Goal: Transaction & Acquisition: Purchase product/service

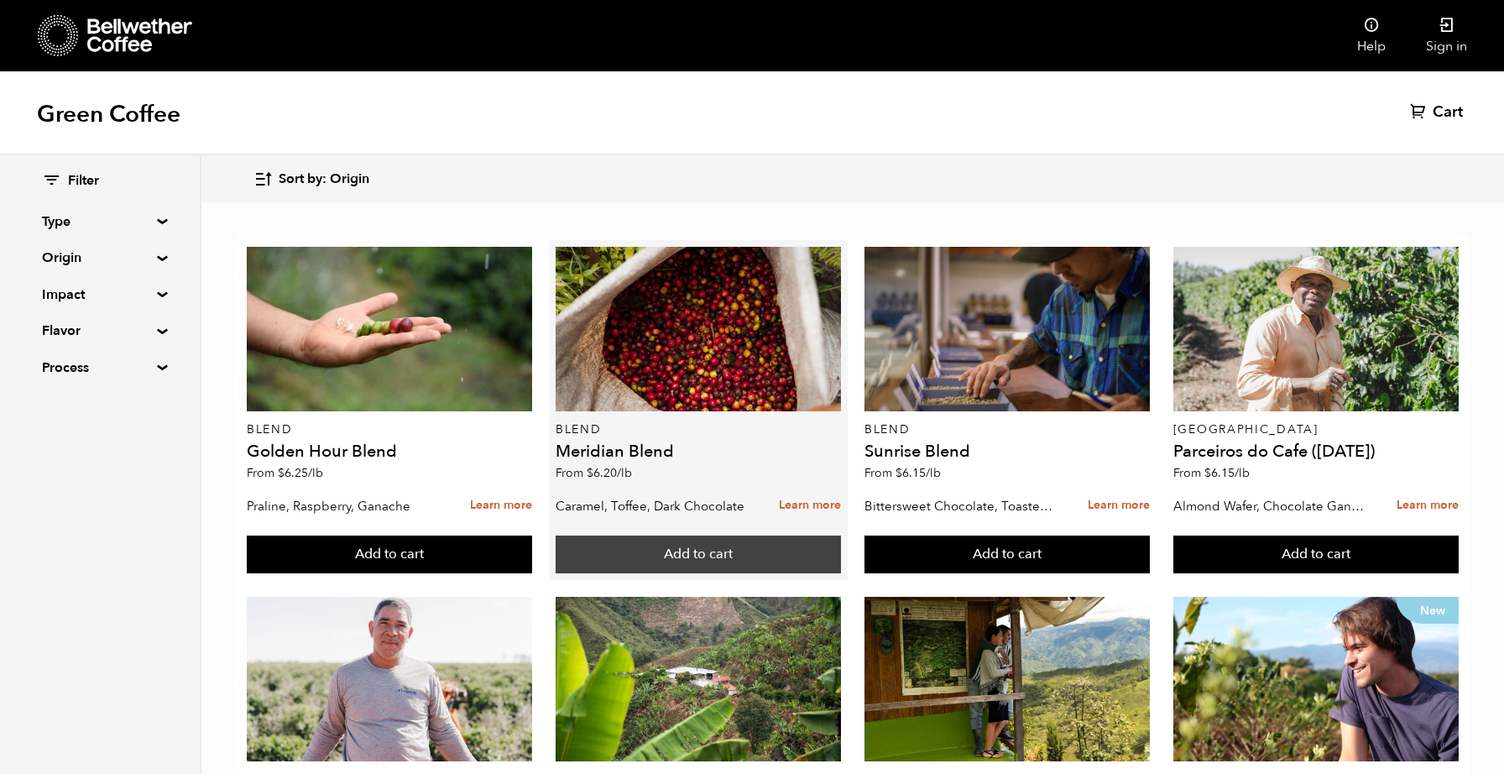
click at [719, 554] on button "Add to cart" at bounding box center [698, 554] width 285 height 39
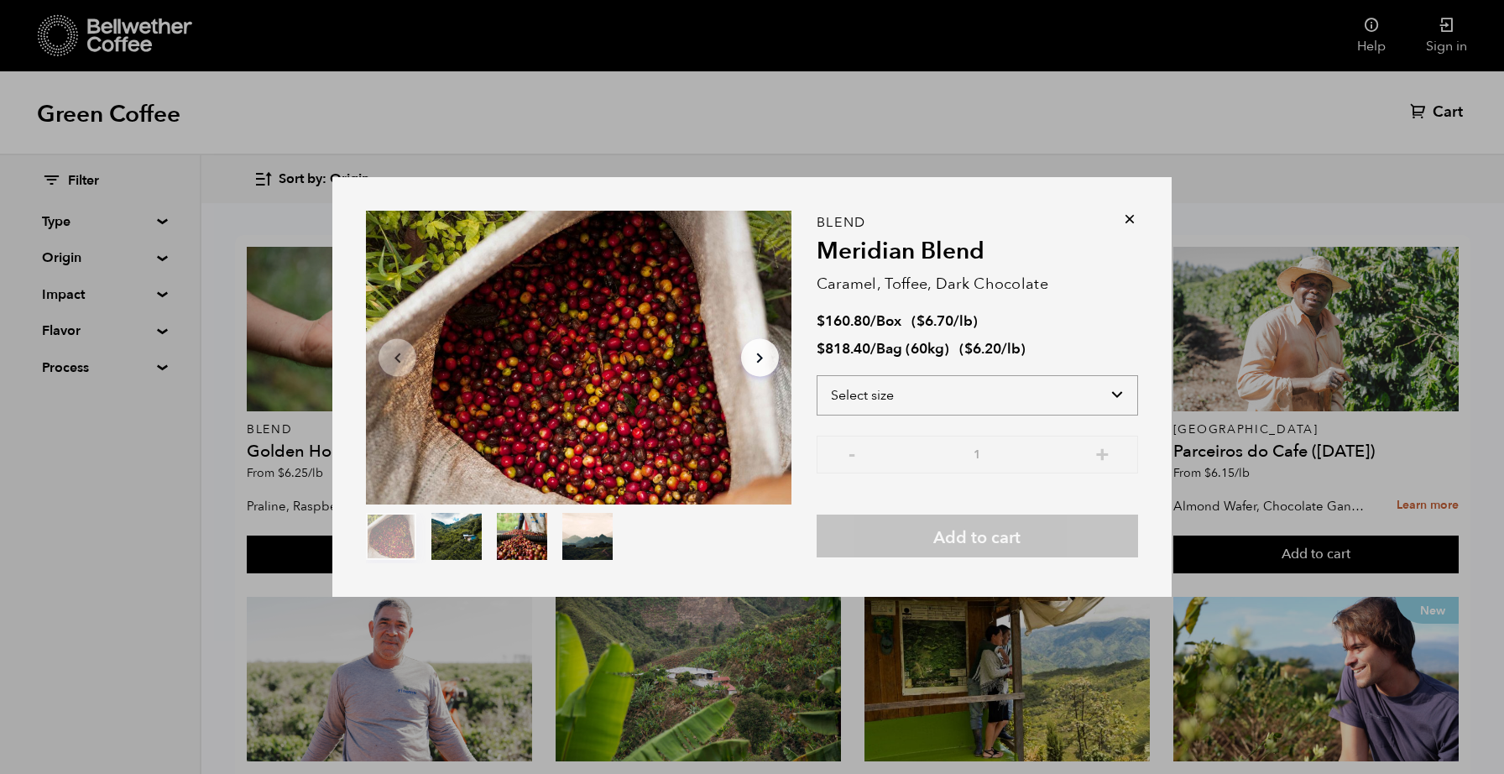
select select "box"
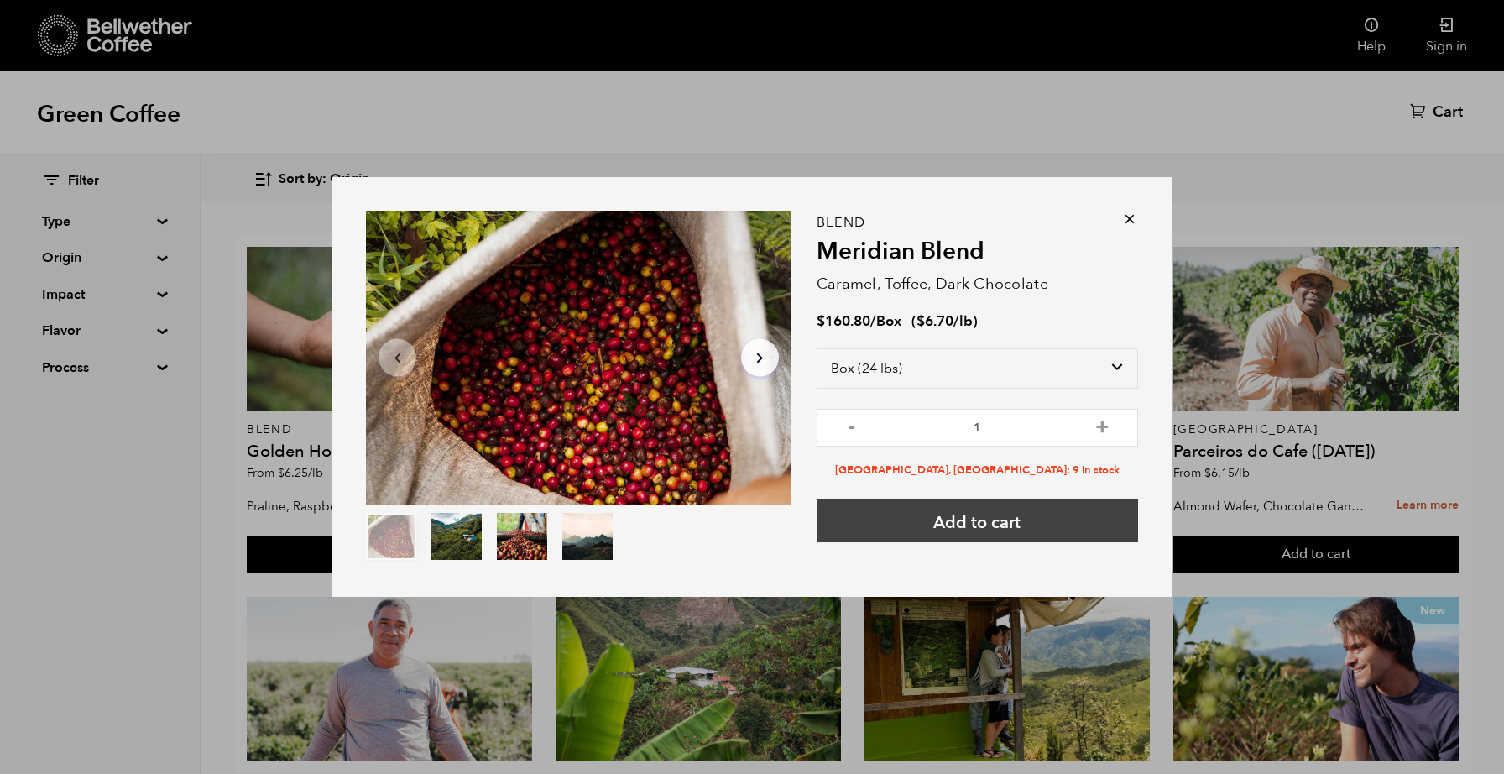
click at [958, 529] on button "Add to cart" at bounding box center [976, 520] width 321 height 43
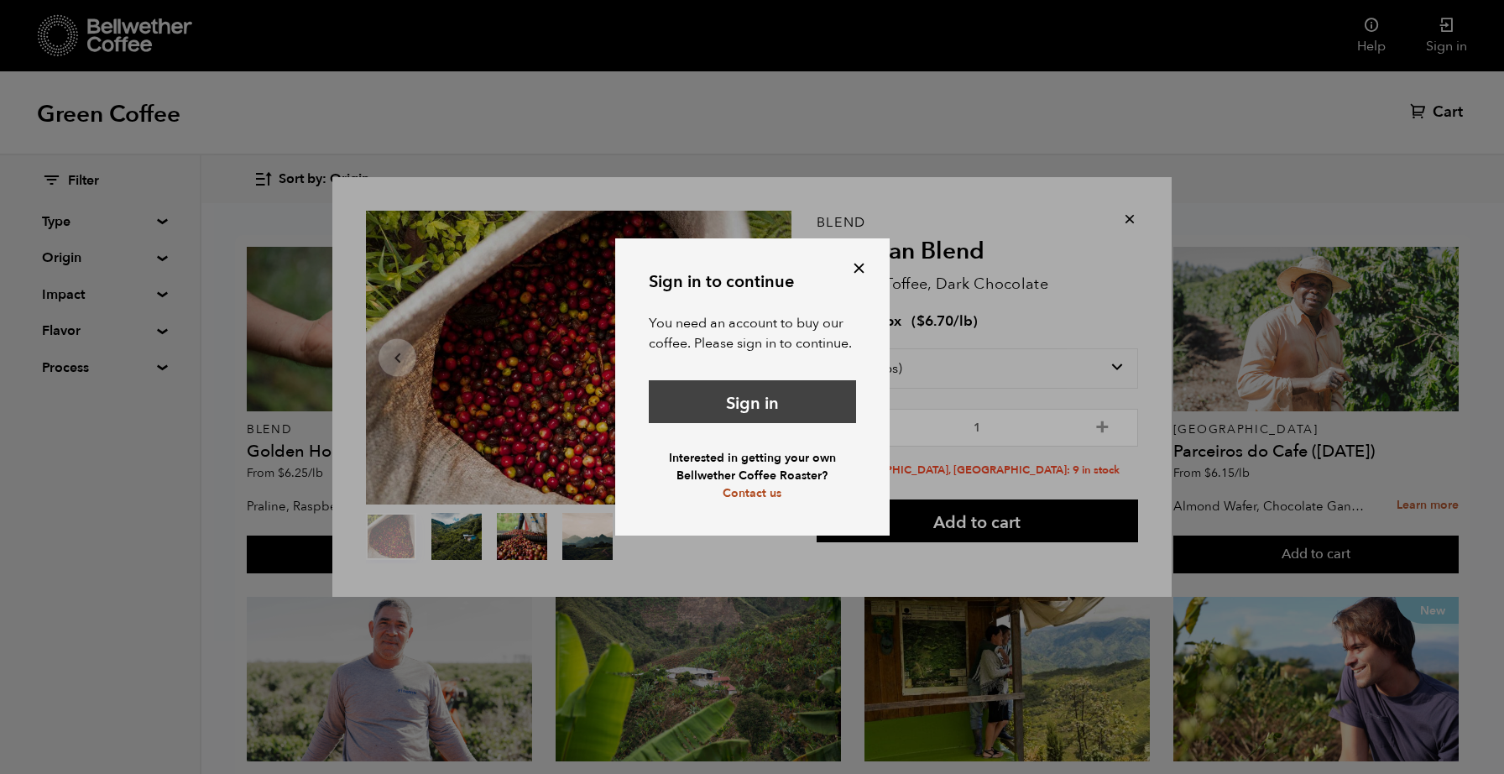
click at [733, 404] on link "Sign in" at bounding box center [752, 401] width 207 height 43
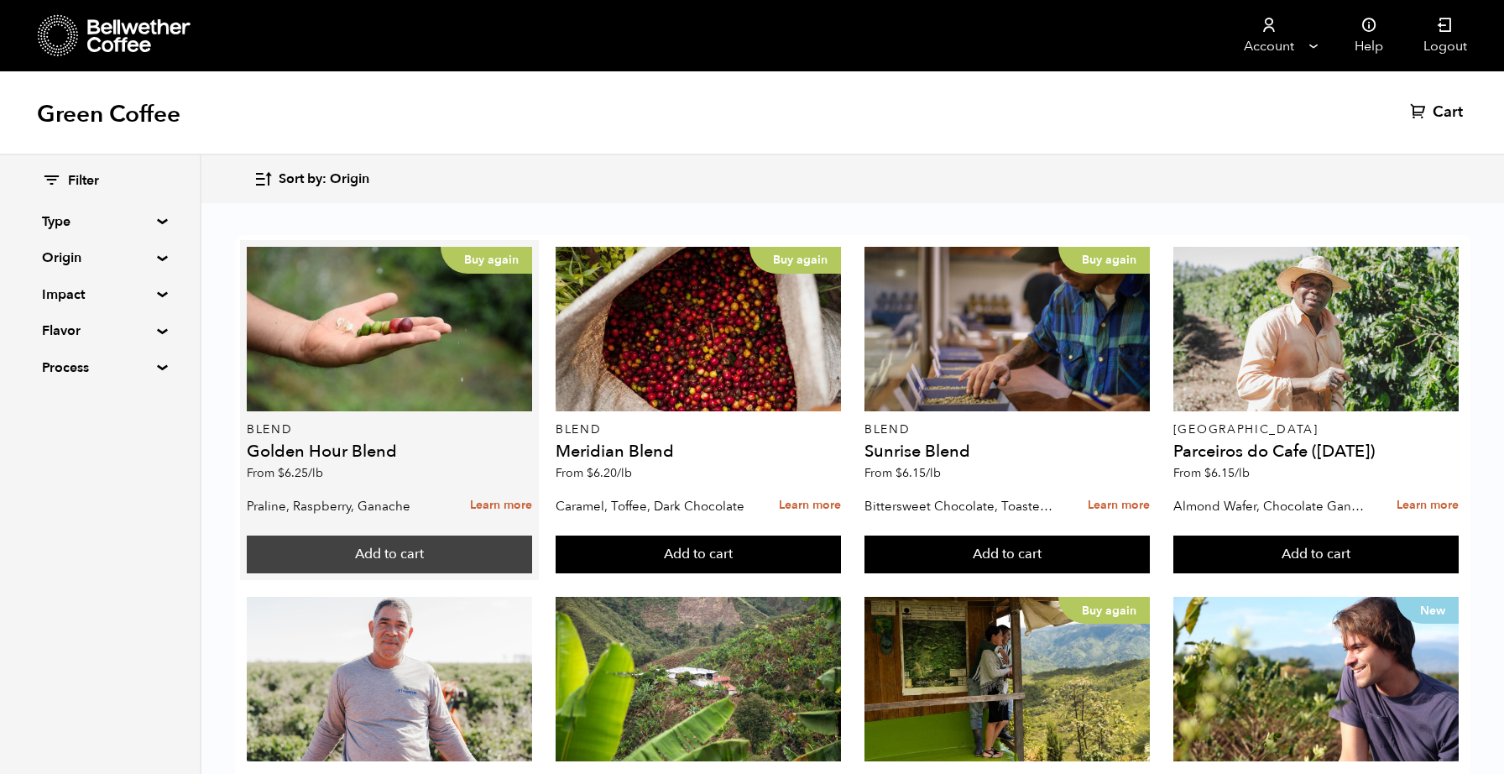
click at [420, 550] on button "Add to cart" at bounding box center [389, 554] width 285 height 39
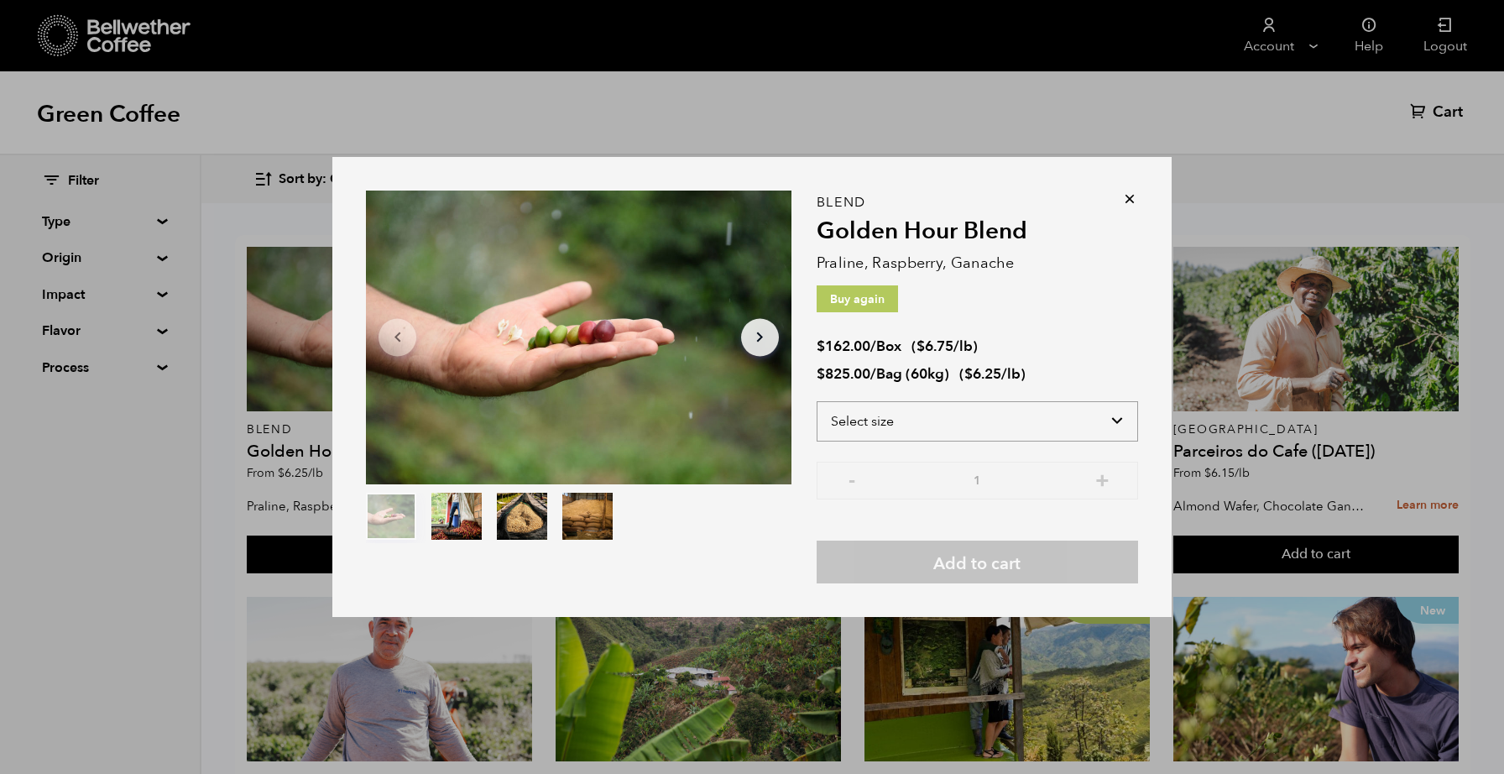
select select "box"
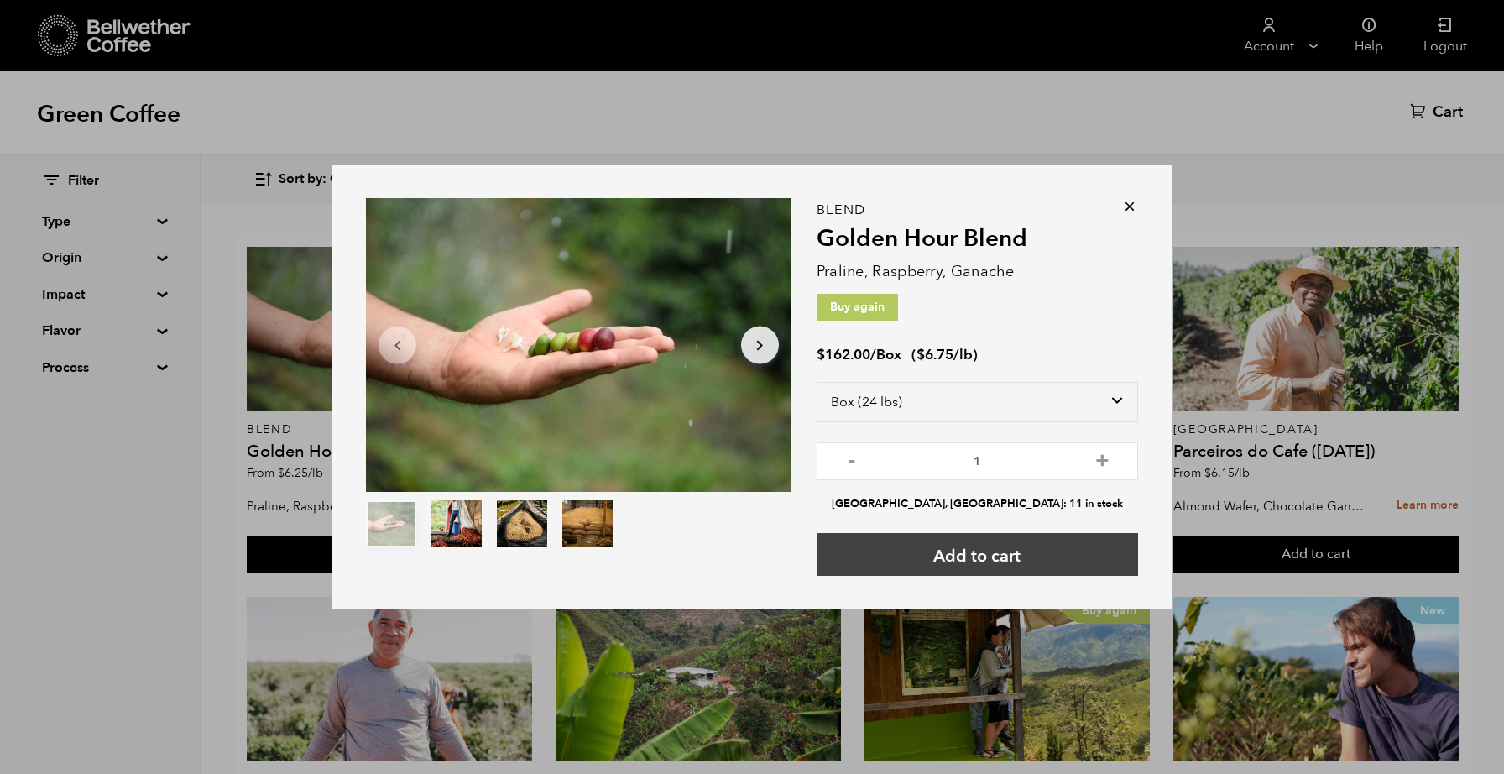
click at [973, 543] on button "Add to cart" at bounding box center [976, 554] width 321 height 43
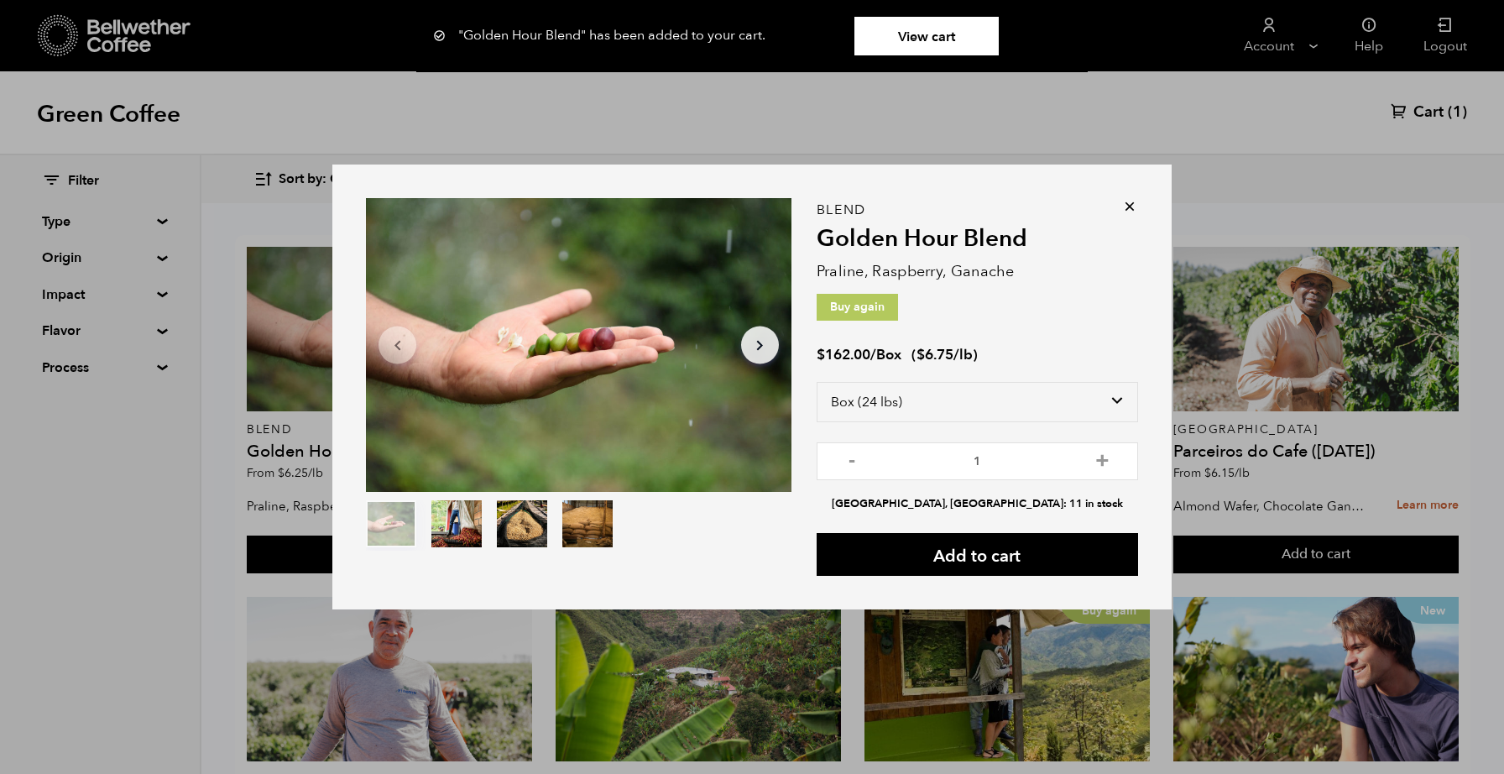
click at [138, 582] on div "Item 1 of 4 Arrow Left Arrow Right item 0 item 1 item 2 item 3 Item 1 of 4 "Gol…" at bounding box center [752, 387] width 1504 height 774
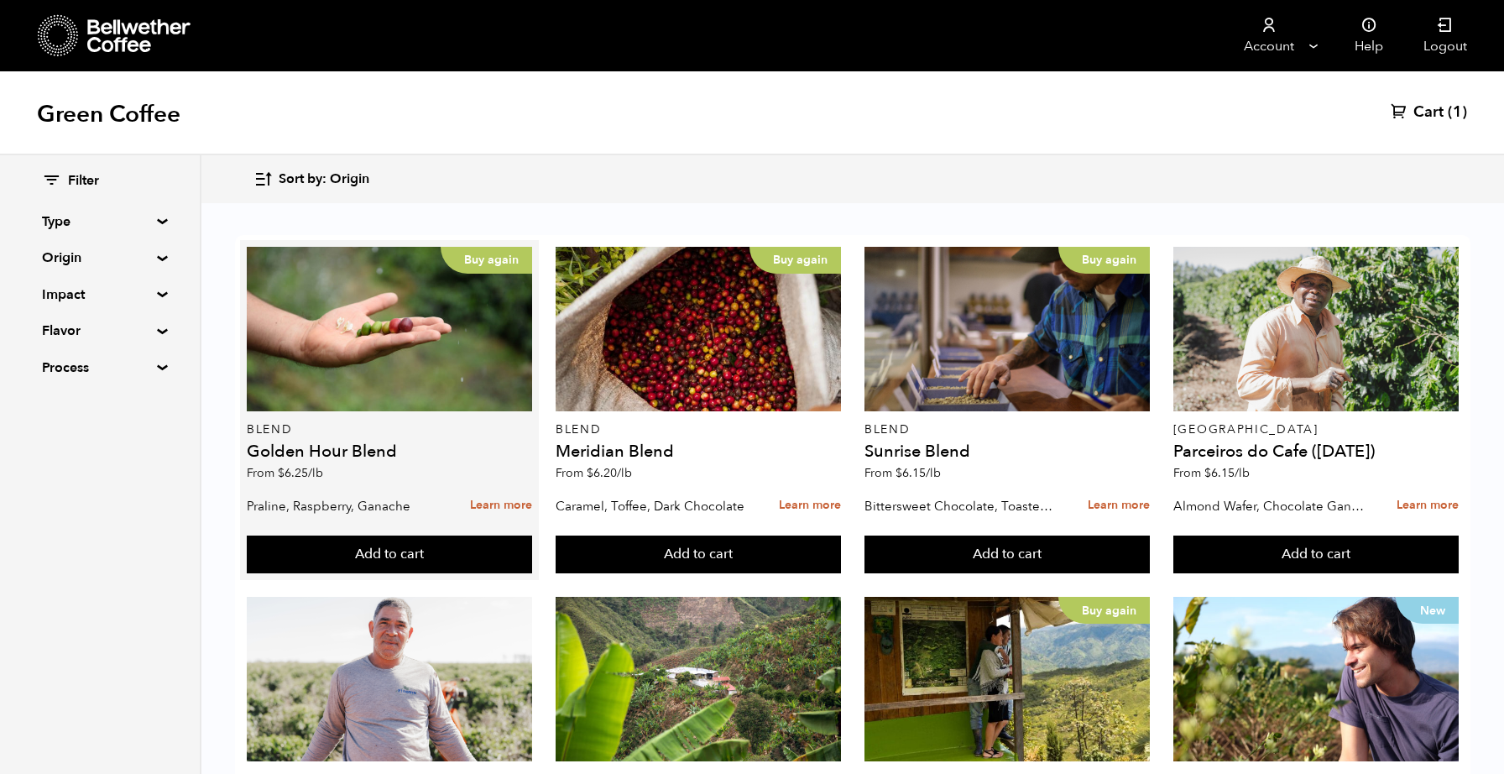
click at [339, 449] on h4 "Golden Hour Blend" at bounding box center [389, 451] width 285 height 17
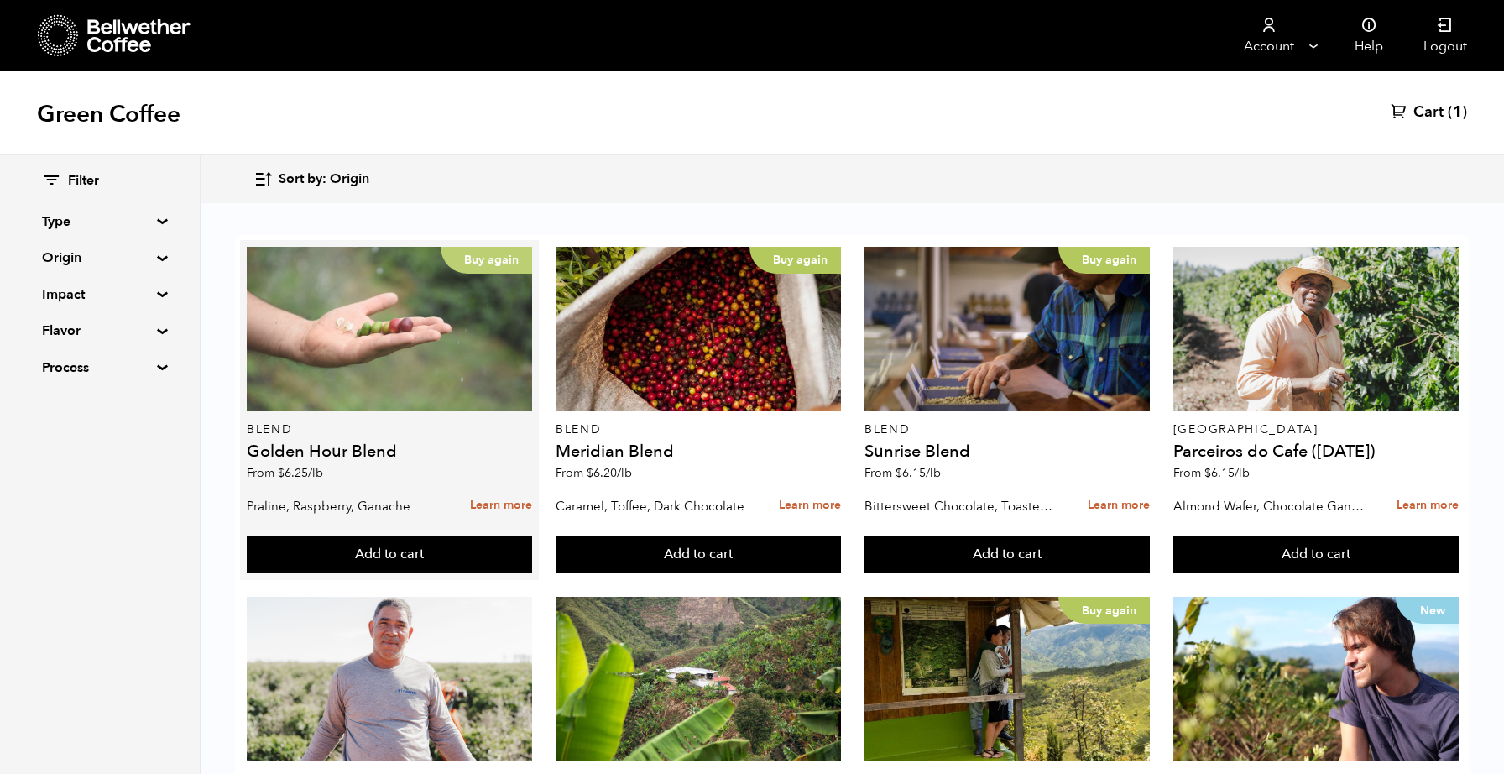
click at [311, 395] on div "Buy again" at bounding box center [389, 329] width 285 height 164
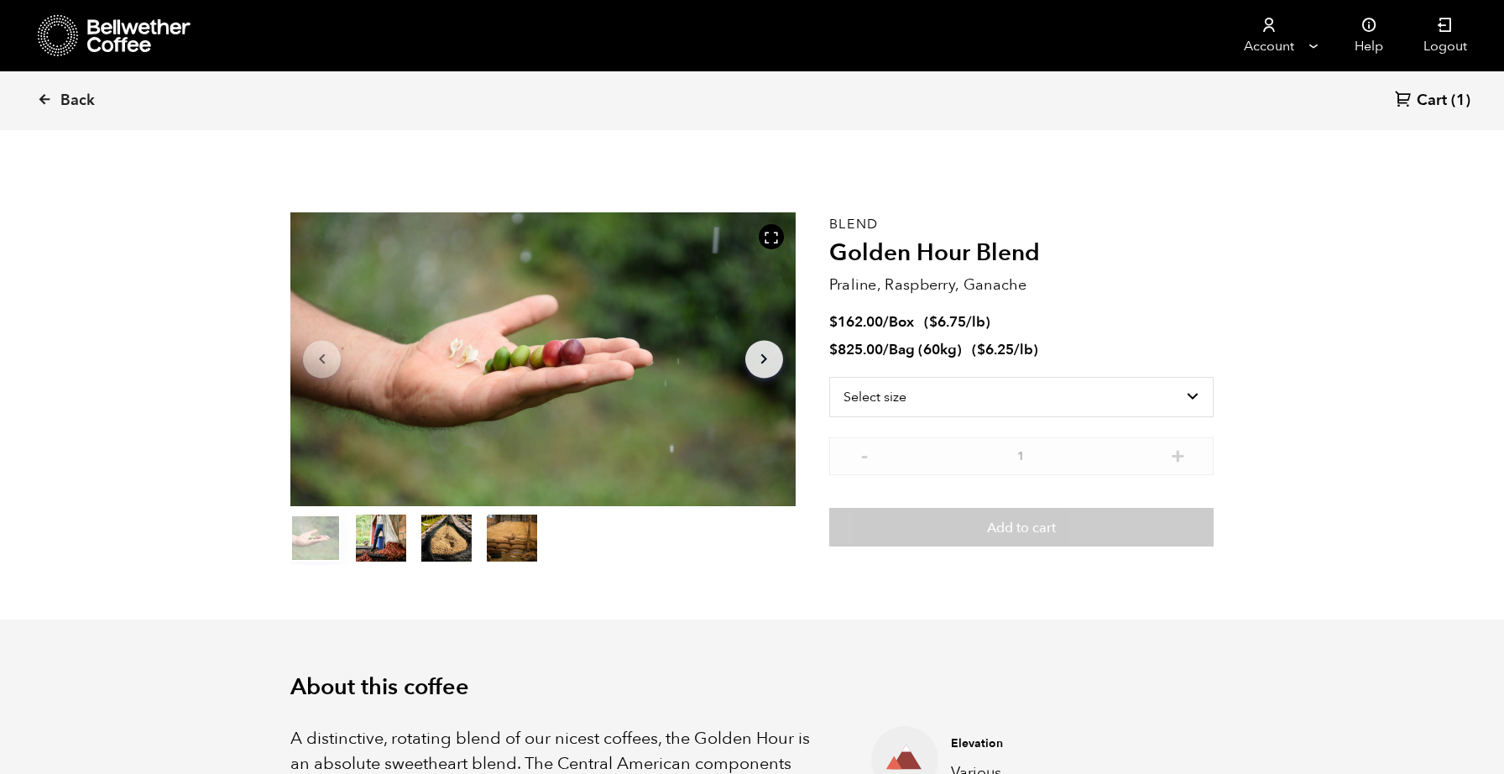
click at [1449, 104] on link "Cart (1)" at bounding box center [1433, 101] width 76 height 23
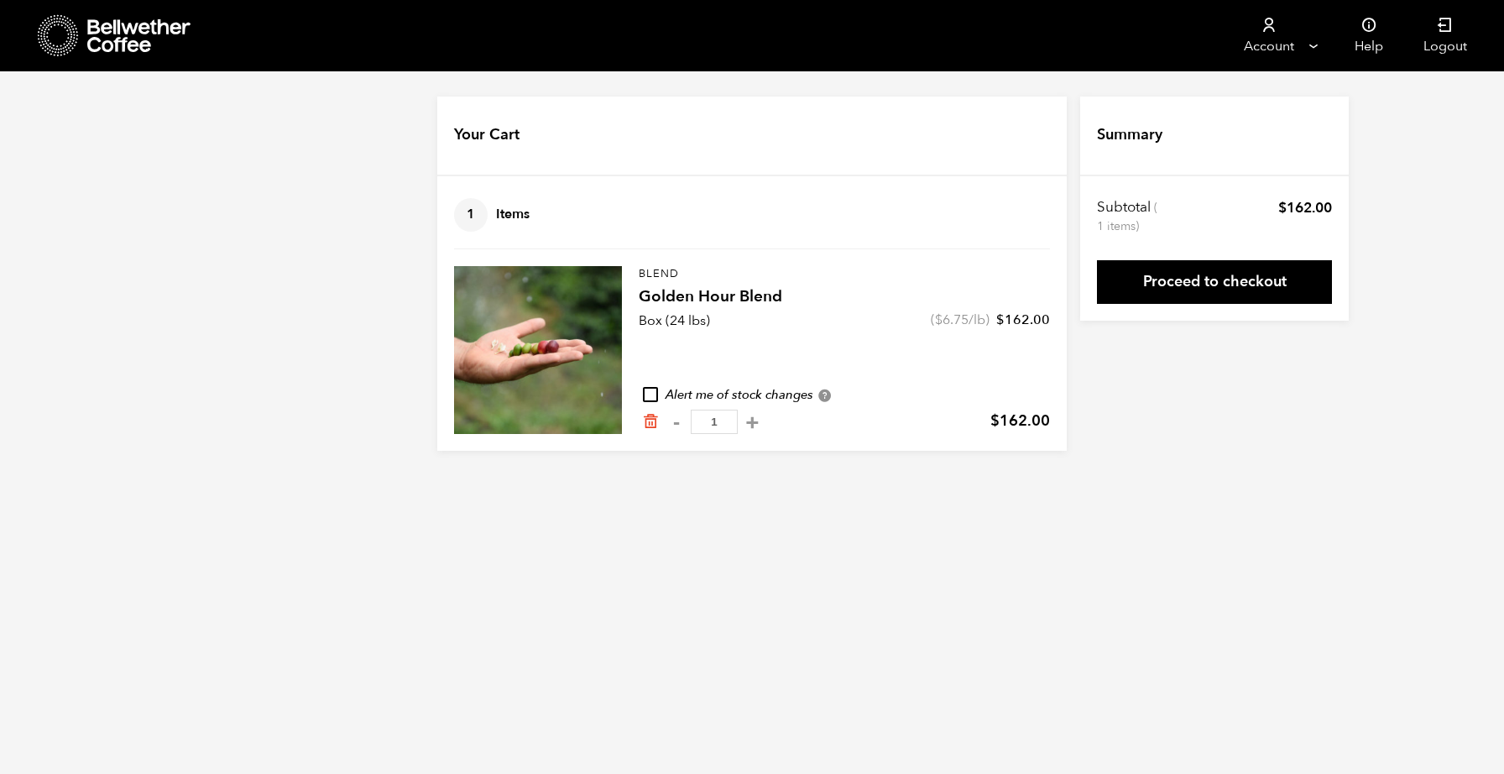
click at [478, 133] on h4 "Your Cart" at bounding box center [486, 135] width 65 height 22
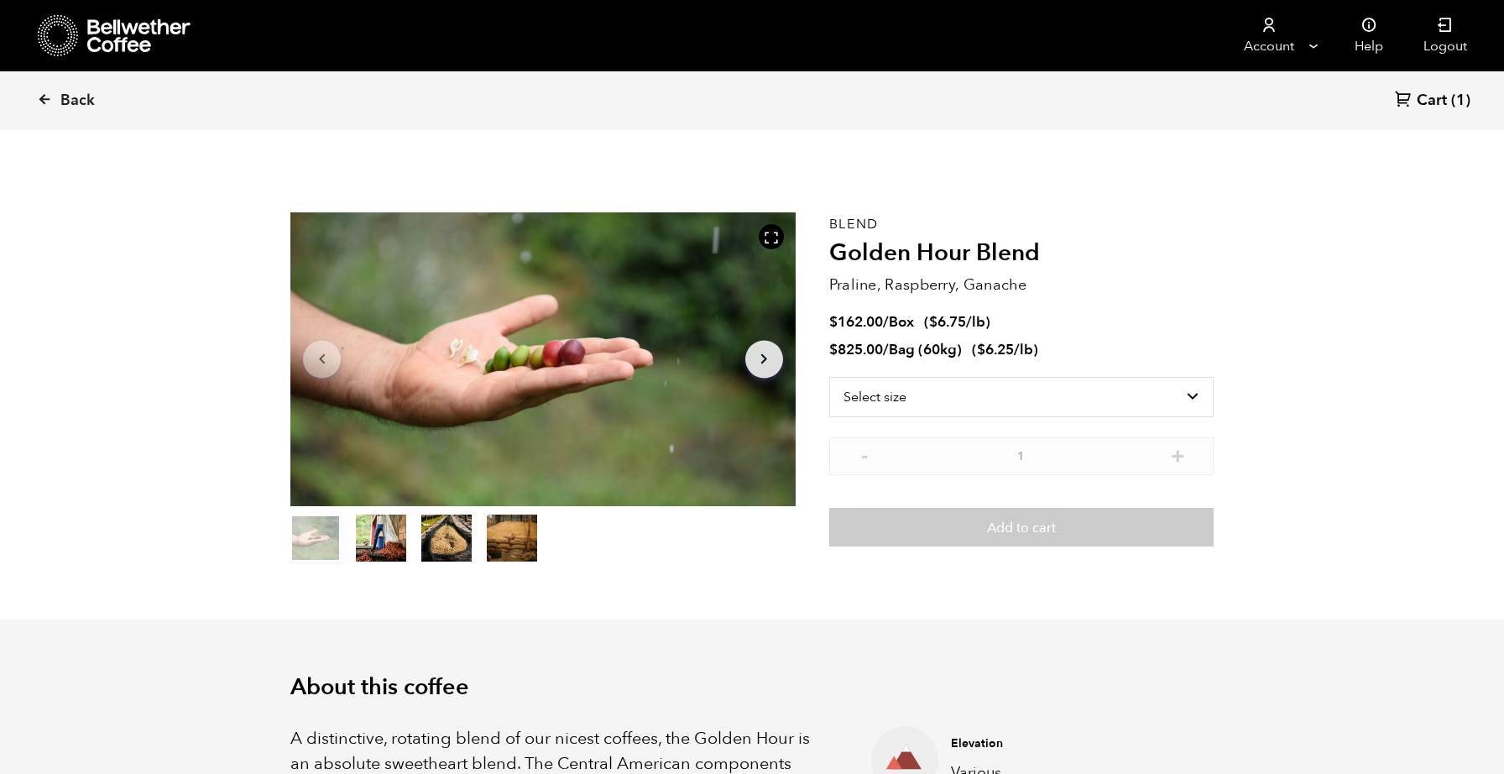
click at [117, 45] on icon at bounding box center [139, 36] width 105 height 34
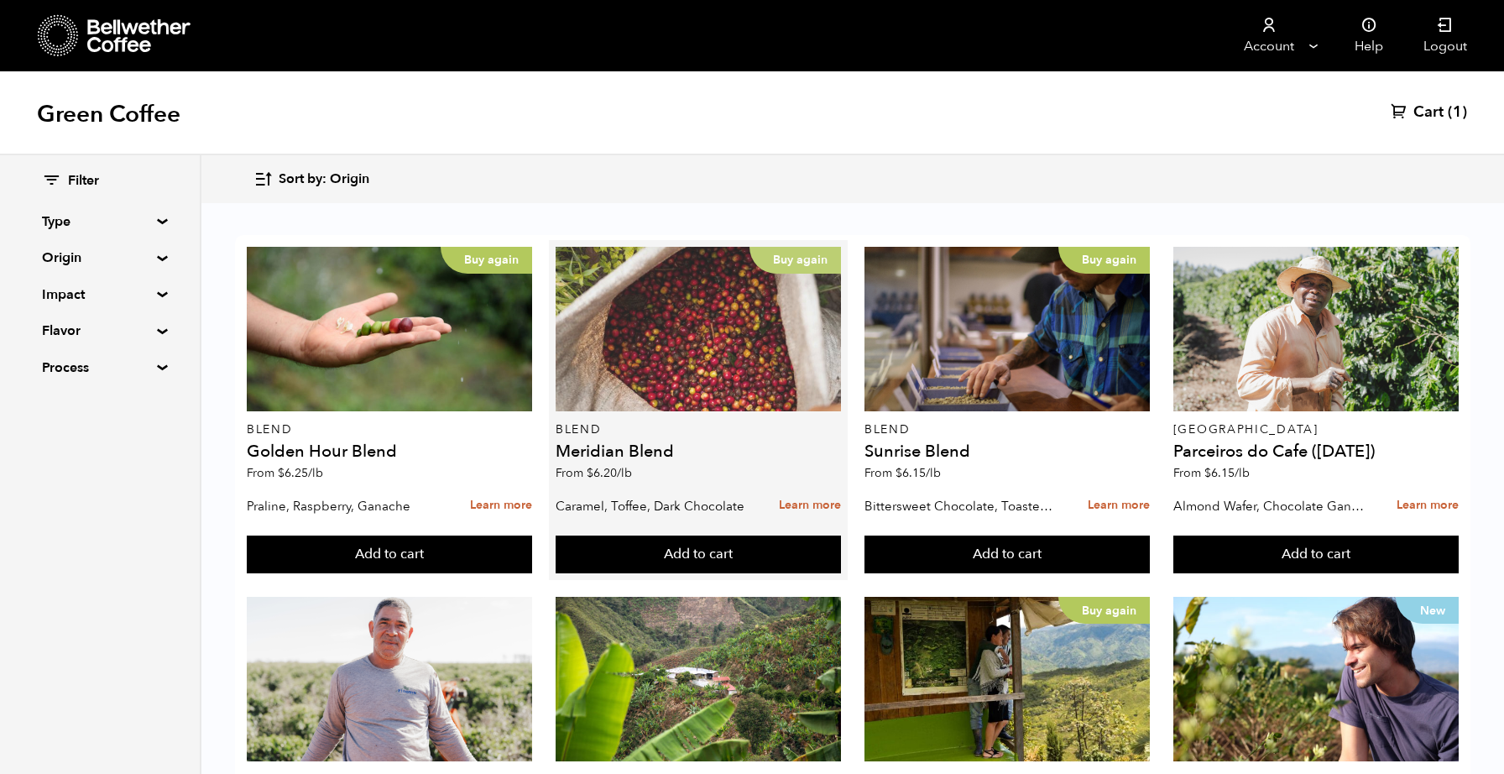
click at [687, 377] on div "Buy again" at bounding box center [698, 329] width 285 height 164
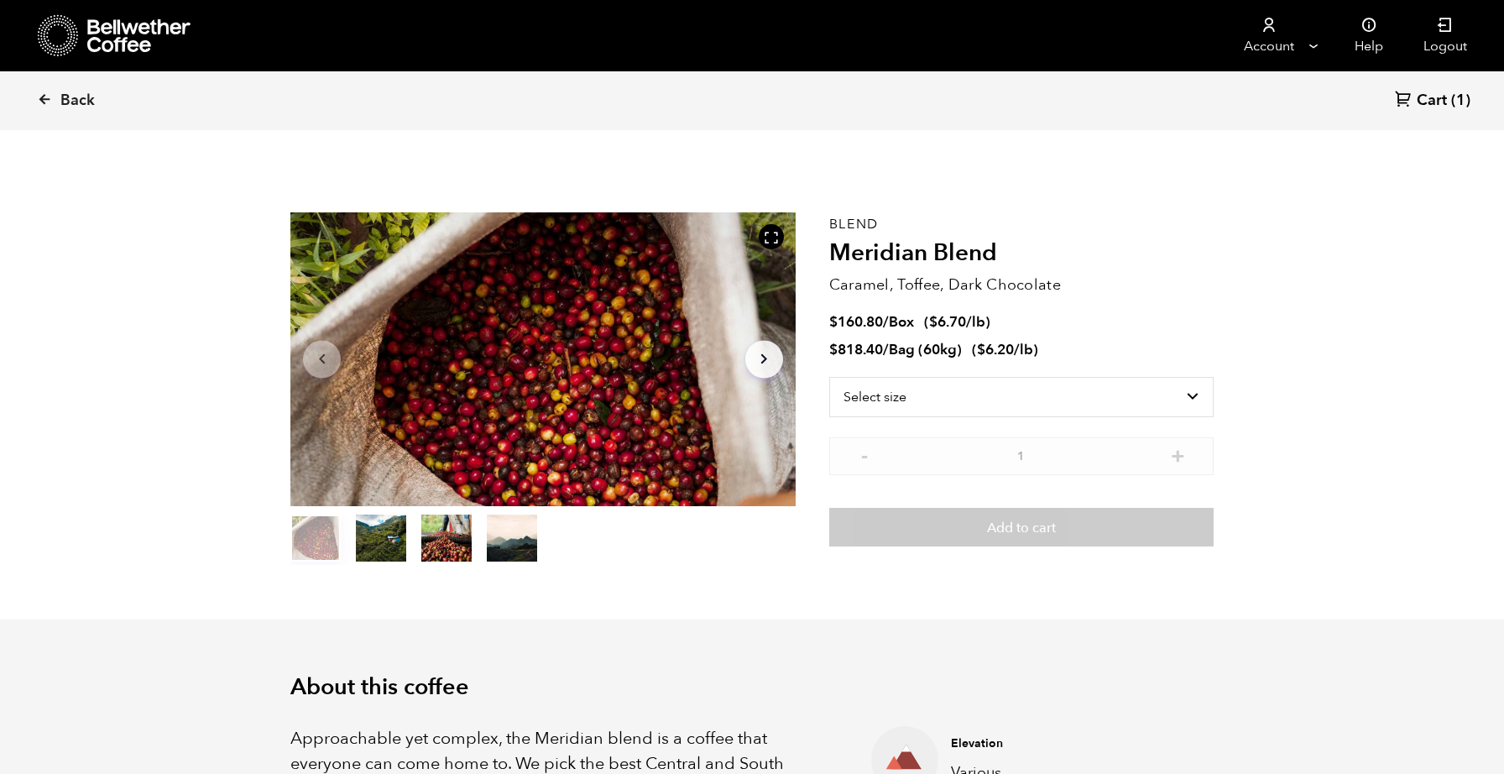
scroll to position [730, 894]
click at [1032, 576] on section "Item 1 of 4 Arrow Left Arrow Right item 0 item 1 item 2 item 3 Item 1 of 4 Blen…" at bounding box center [751, 389] width 1007 height 462
select select "box"
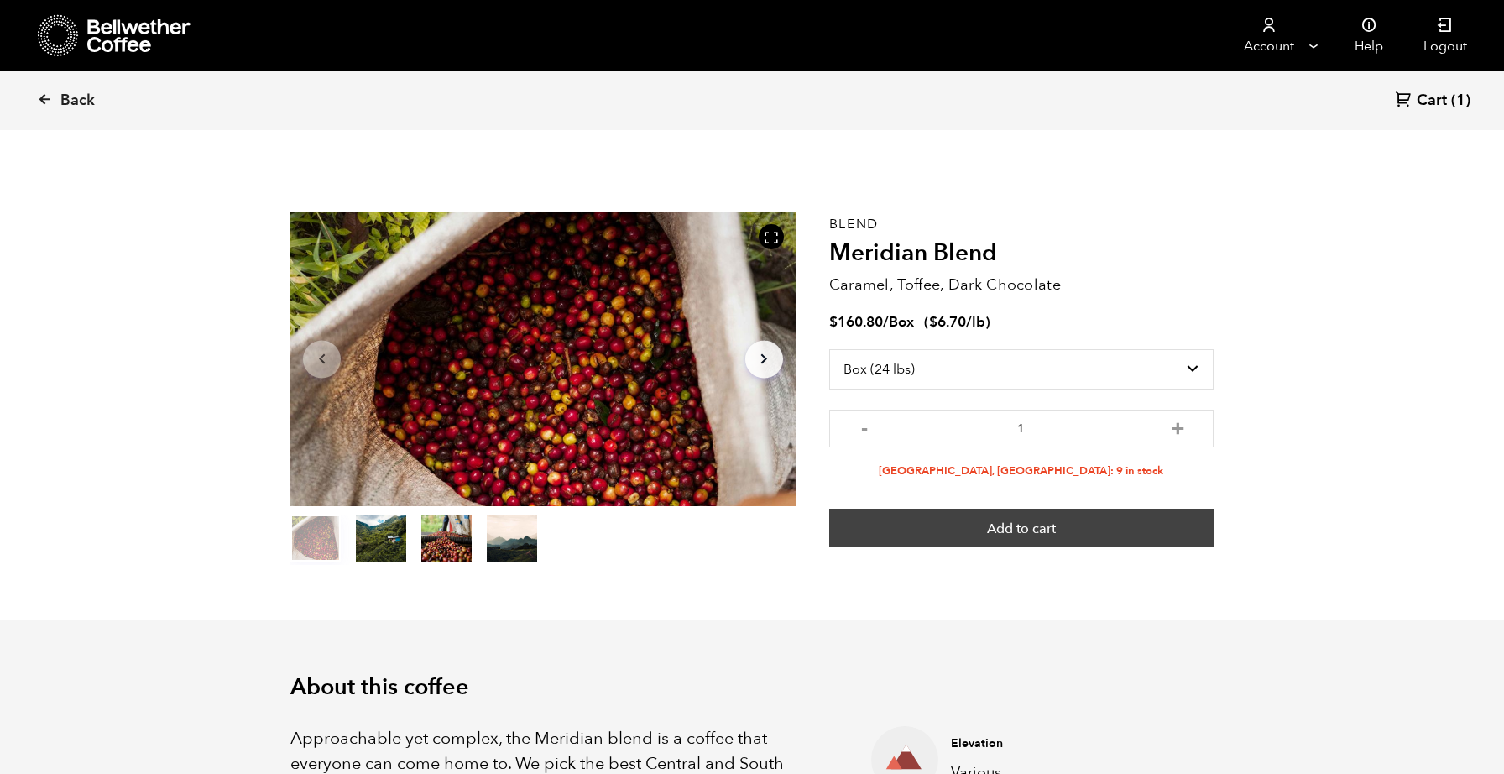
click at [1004, 526] on button "Add to cart" at bounding box center [1021, 528] width 384 height 39
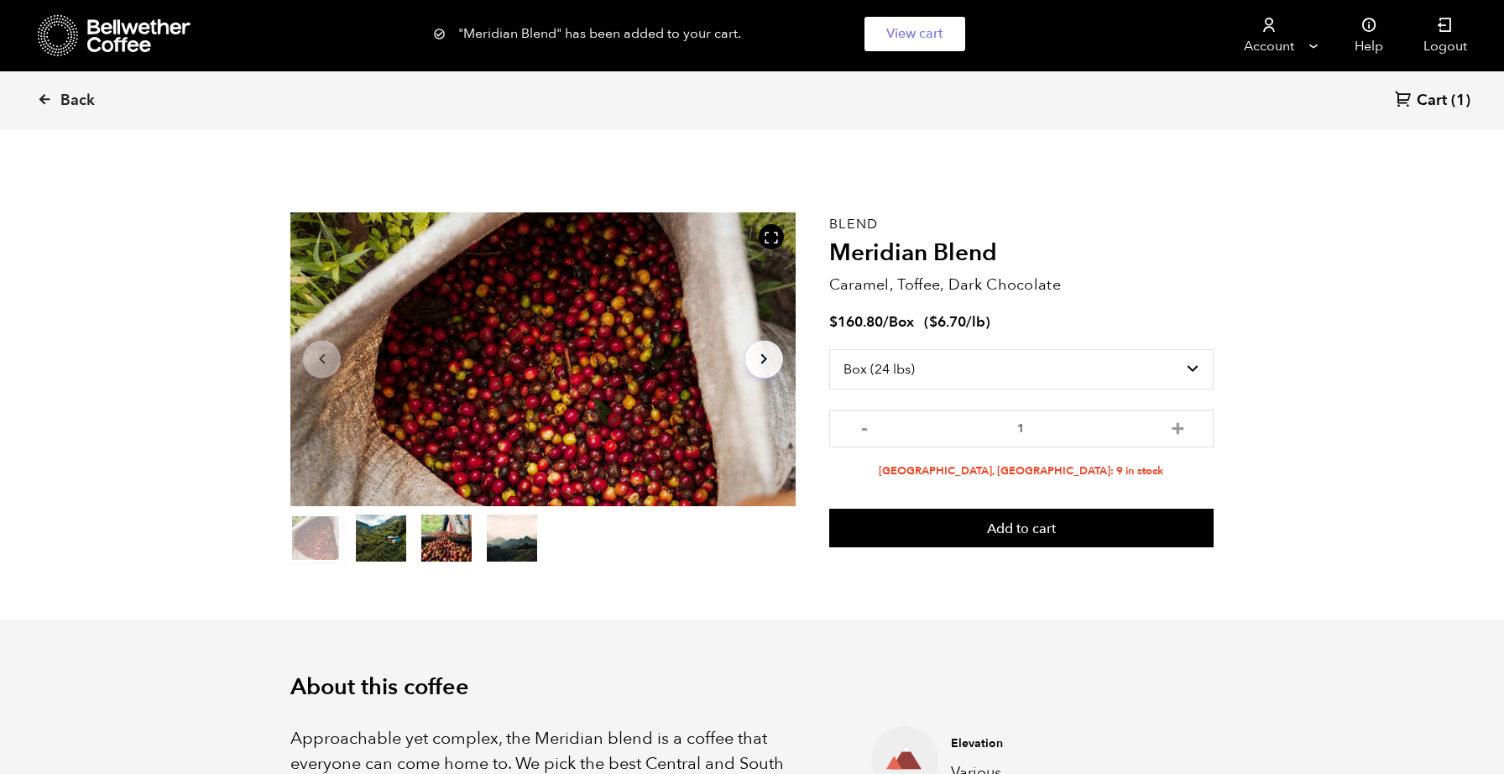
click at [1453, 113] on div "Back Cart (1)" at bounding box center [752, 100] width 1504 height 59
click at [1445, 97] on span "Cart" at bounding box center [1431, 101] width 30 height 20
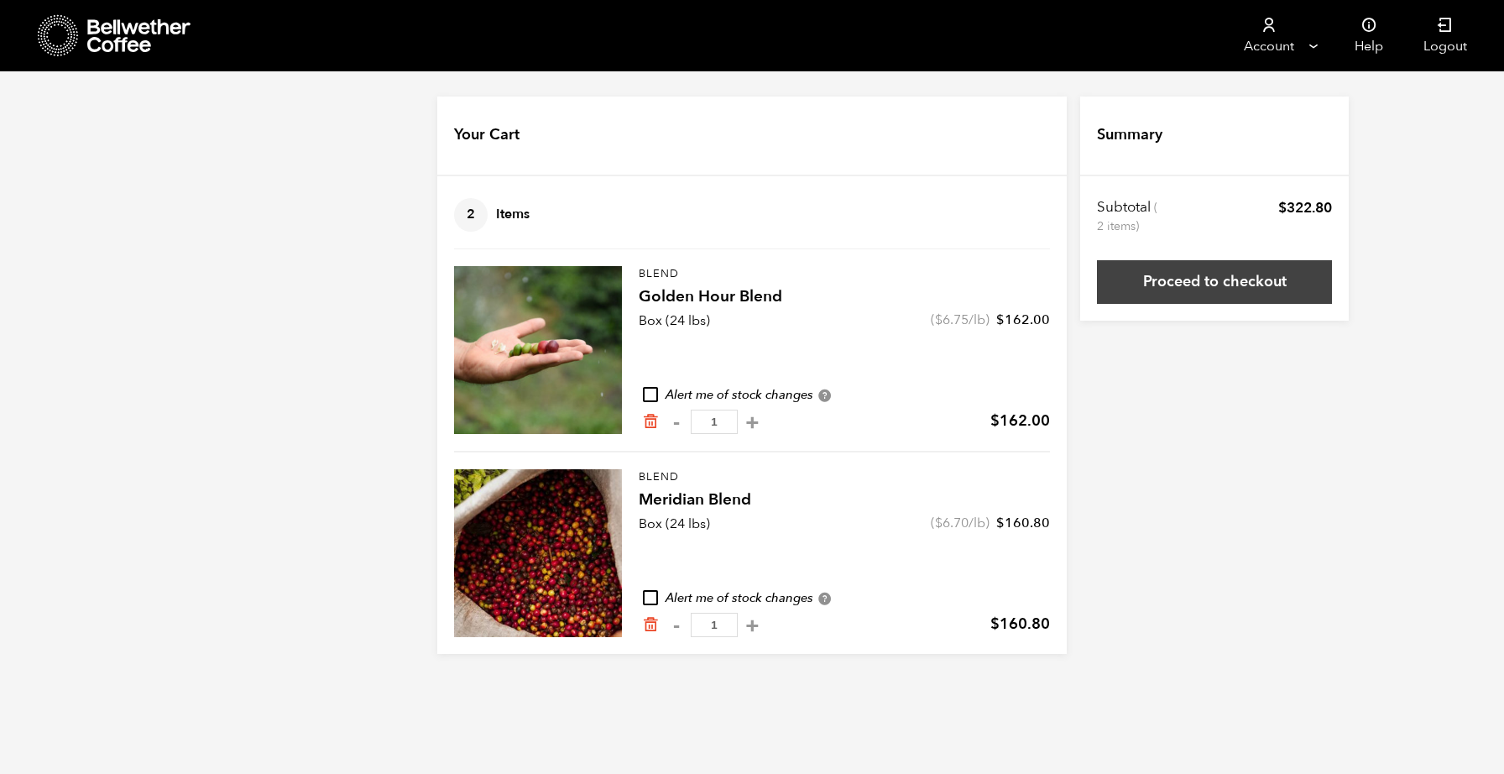
click at [1257, 290] on link "Proceed to checkout" at bounding box center [1214, 282] width 235 height 44
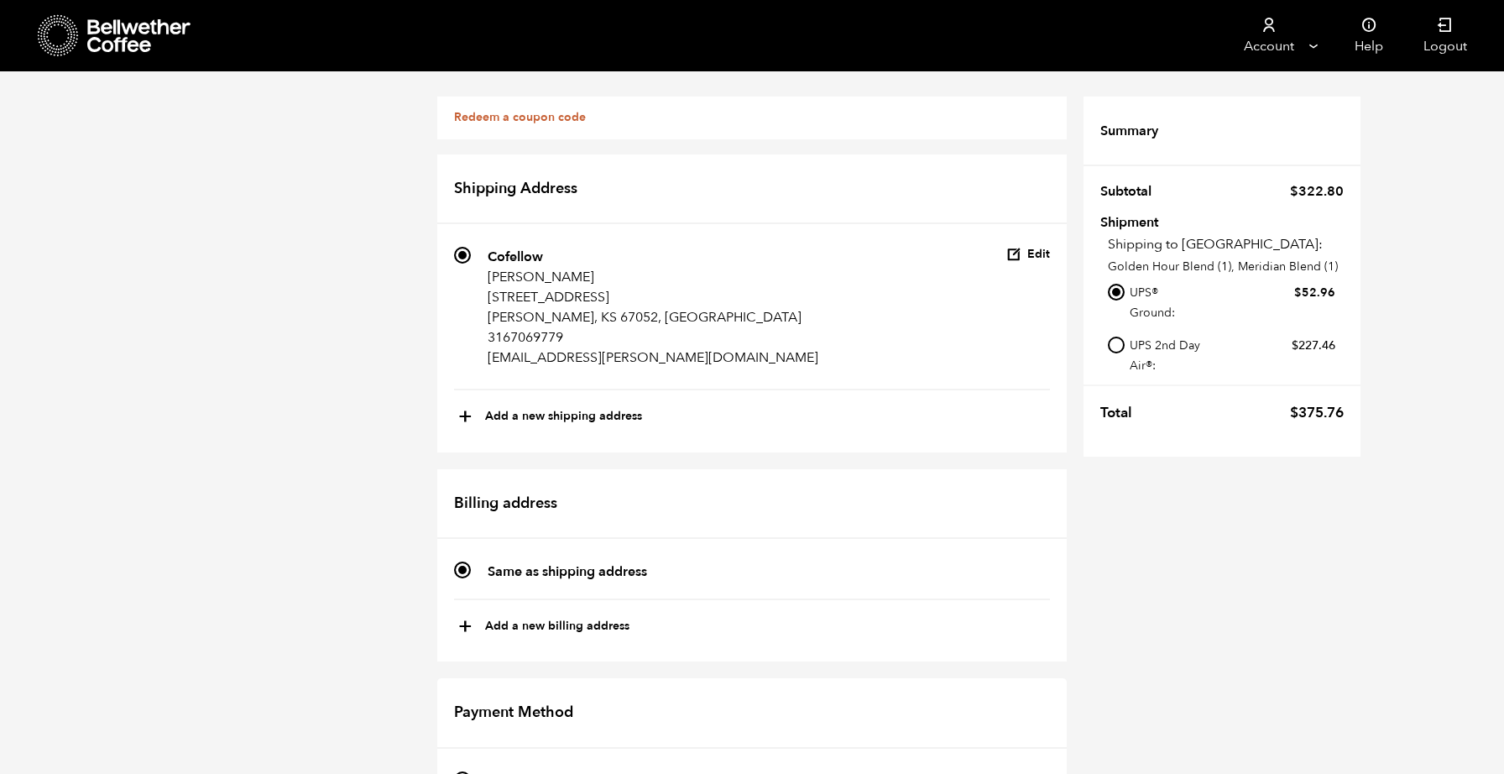
scroll to position [564, 0]
click at [624, 769] on img at bounding box center [620, 779] width 31 height 20
click at [471, 771] on input "Credit / Debit Card" at bounding box center [462, 779] width 17 height 17
radio input "true"
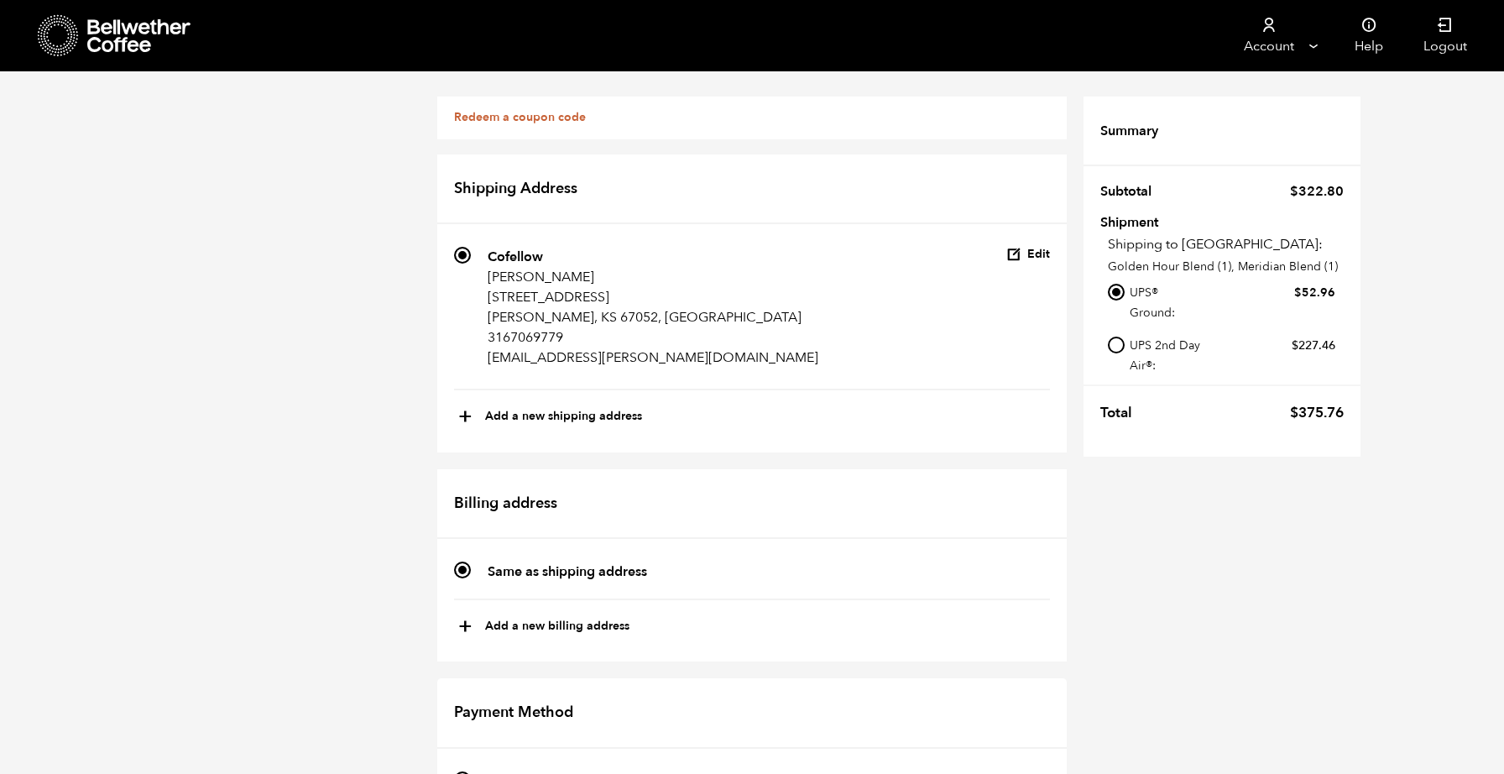
checkbox input "true"
